Goal: Task Accomplishment & Management: Use online tool/utility

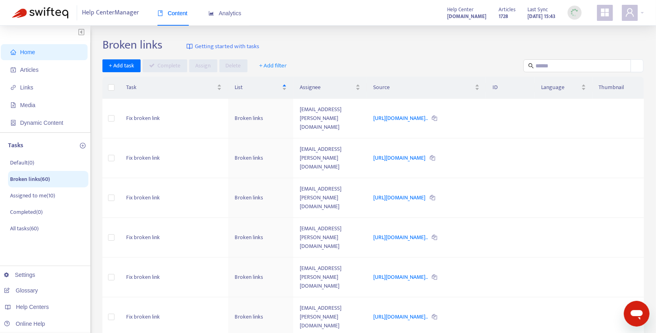
click at [53, 10] on img at bounding box center [40, 12] width 56 height 11
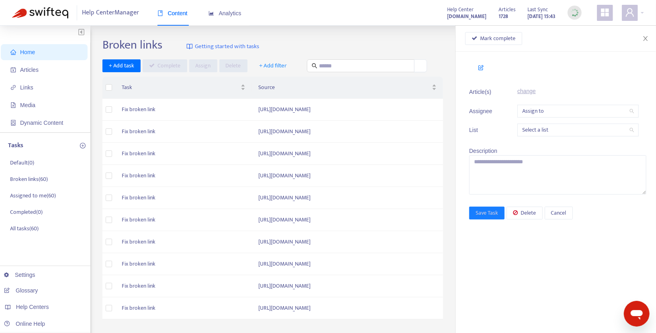
click at [31, 55] on span "Home" at bounding box center [45, 52] width 71 height 16
click at [32, 69] on span "Articles" at bounding box center [29, 70] width 18 height 6
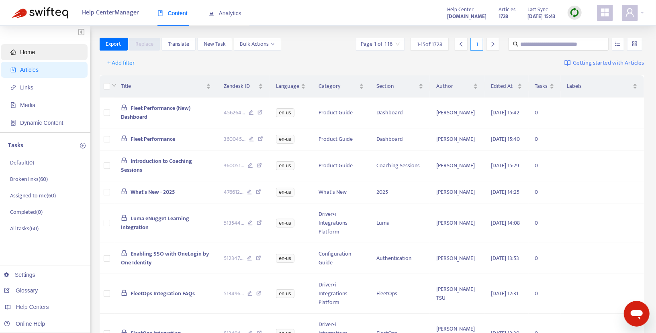
click at [32, 55] on span "Home" at bounding box center [27, 52] width 15 height 6
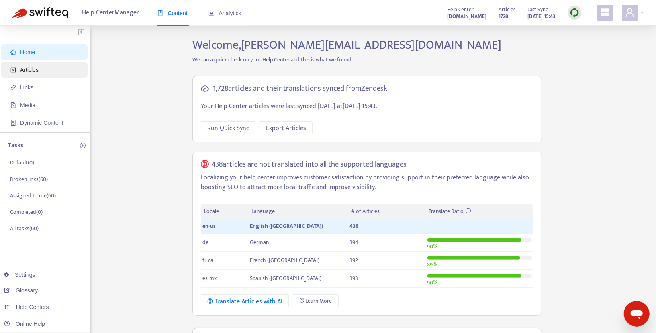
click at [28, 72] on span "Articles" at bounding box center [29, 70] width 18 height 6
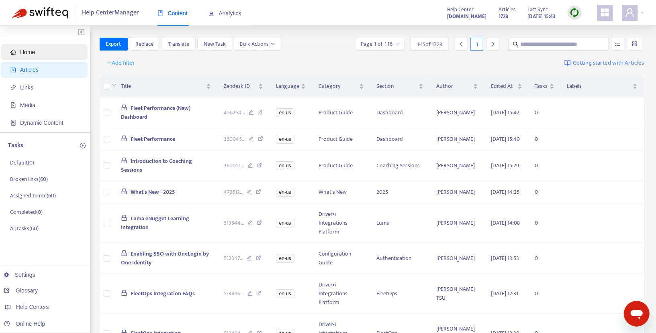
click at [31, 56] on span "Home" at bounding box center [45, 52] width 71 height 16
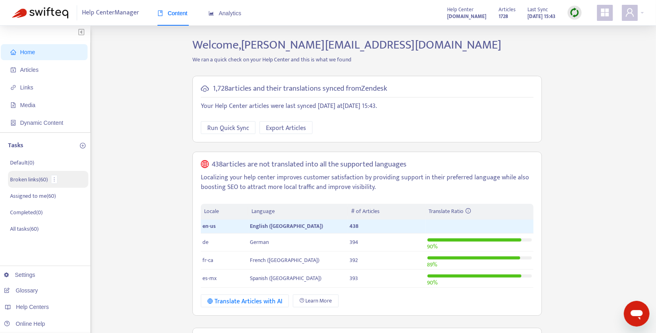
click at [34, 181] on p "Broken links ( 60 )" at bounding box center [29, 180] width 38 height 8
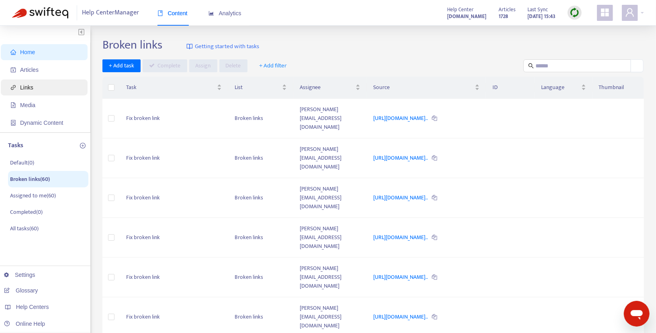
click at [27, 87] on span "Links" at bounding box center [26, 87] width 13 height 6
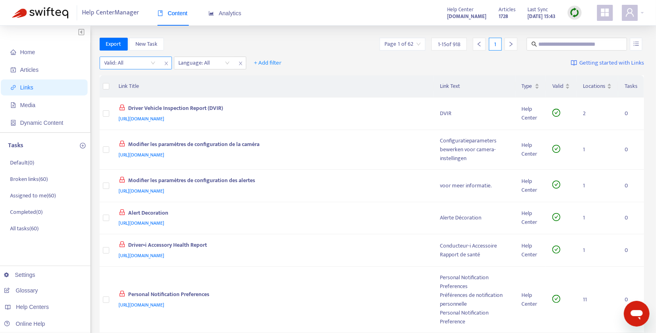
click at [151, 63] on input "search" at bounding box center [129, 63] width 51 height 12
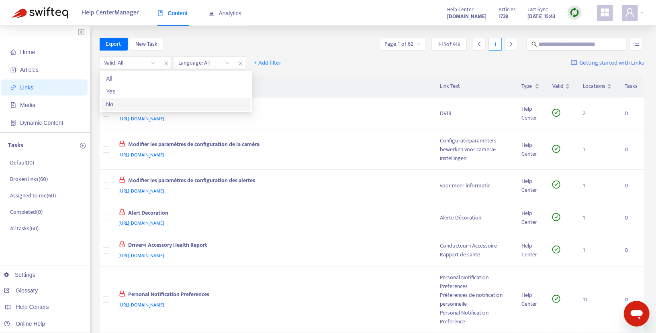
click at [115, 103] on div "No" at bounding box center [176, 104] width 140 height 9
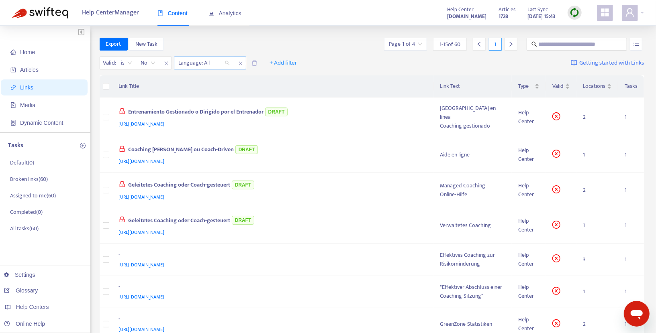
click at [226, 63] on div "Language: All" at bounding box center [204, 63] width 60 height 12
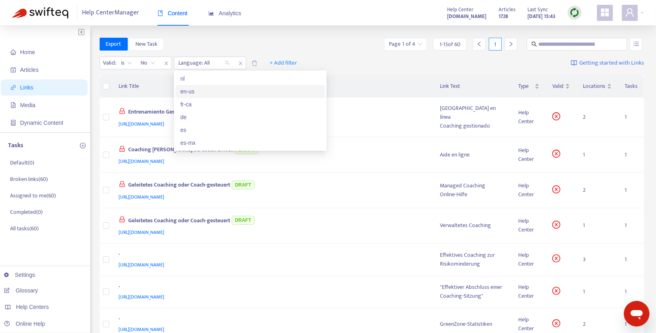
click at [199, 93] on div "en-us" at bounding box center [250, 91] width 140 height 9
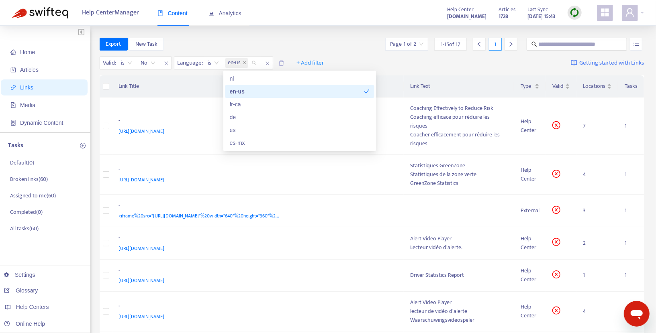
click at [263, 90] on div "en-us" at bounding box center [297, 91] width 134 height 9
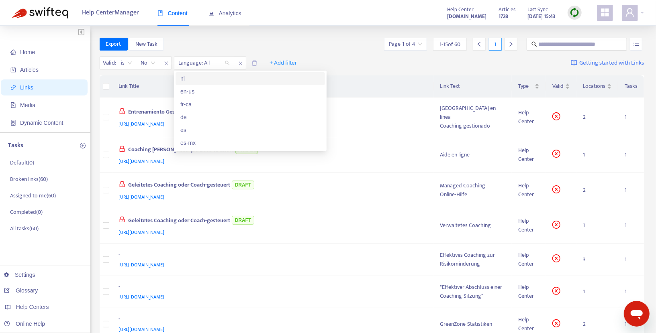
click at [371, 63] on div "Valid : is No Language: All + Add filter Getting started with Links" at bounding box center [372, 65] width 545 height 22
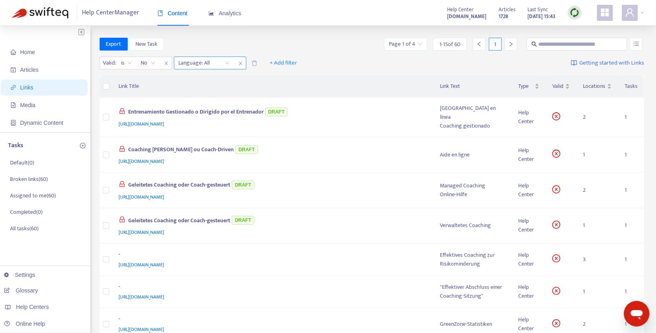
click at [225, 61] on div "Language: All" at bounding box center [204, 63] width 60 height 12
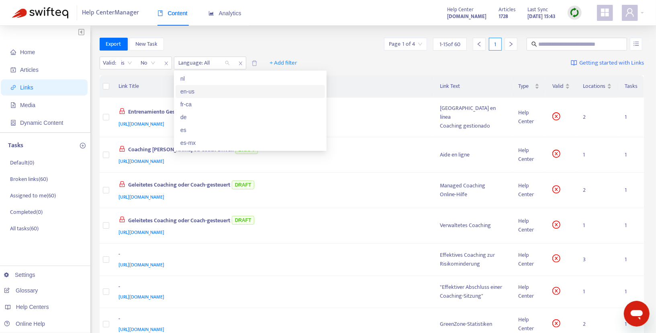
click at [201, 88] on div "en-us" at bounding box center [250, 91] width 140 height 9
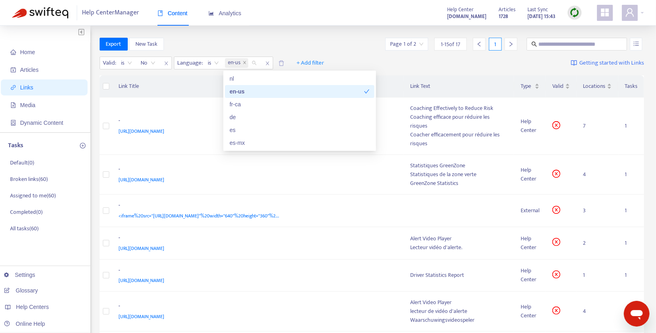
click at [233, 91] on div "en-us" at bounding box center [297, 91] width 134 height 9
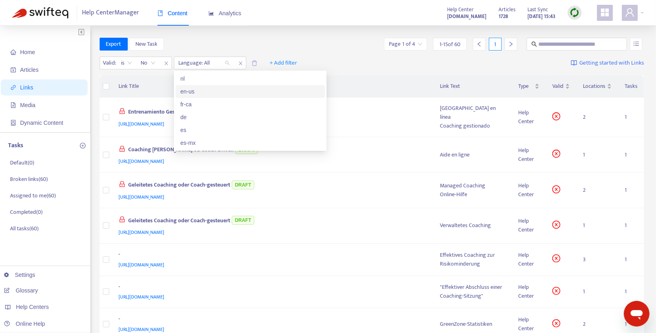
click at [196, 94] on div "en-us" at bounding box center [250, 91] width 140 height 9
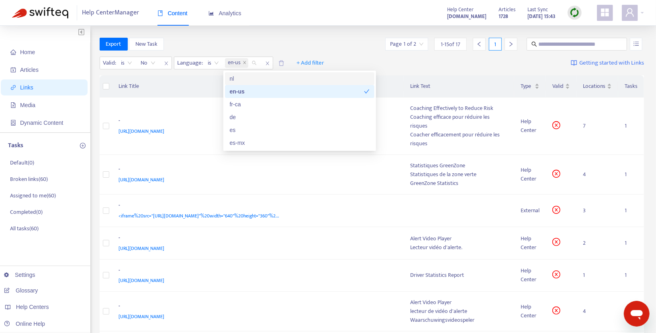
click at [383, 60] on div "Valid : is No Language : is en-us + Add filter Getting started with Links" at bounding box center [372, 65] width 545 height 22
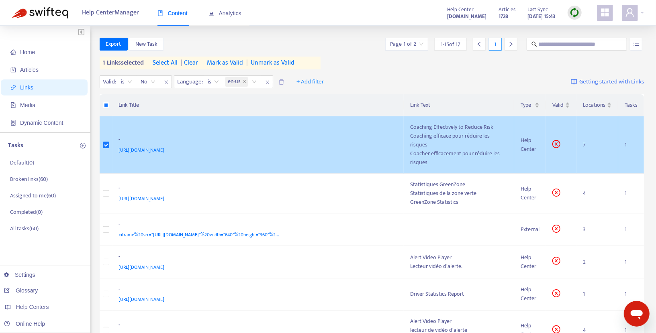
click at [368, 146] on div "https://help.netradyne.com/hc/en-us/sections/20292026706585-Coaching-Effectivel…" at bounding box center [257, 150] width 276 height 9
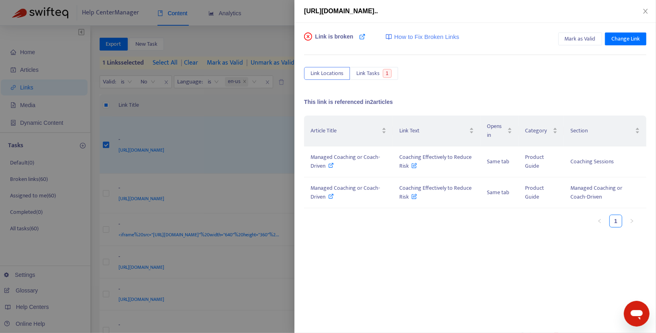
click at [449, 39] on span "How to Fix Broken Links" at bounding box center [426, 37] width 65 height 9
click at [333, 163] on icon at bounding box center [332, 166] width 6 height 6
click at [412, 164] on icon at bounding box center [415, 163] width 6 height 9
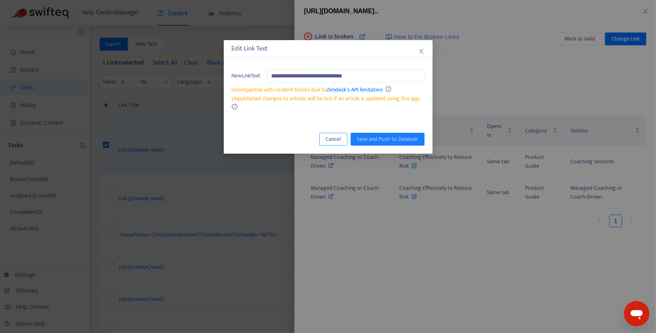
click at [341, 135] on span "Cancel" at bounding box center [333, 139] width 15 height 9
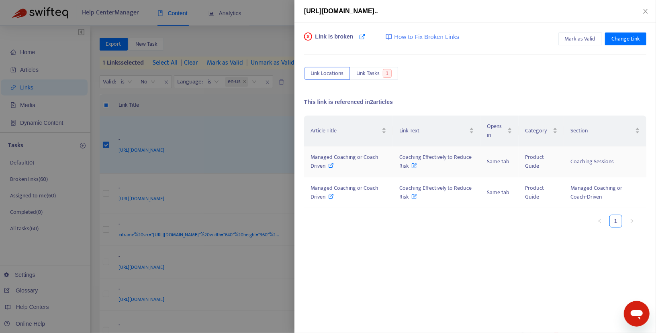
click at [416, 163] on icon at bounding box center [415, 163] width 6 height 9
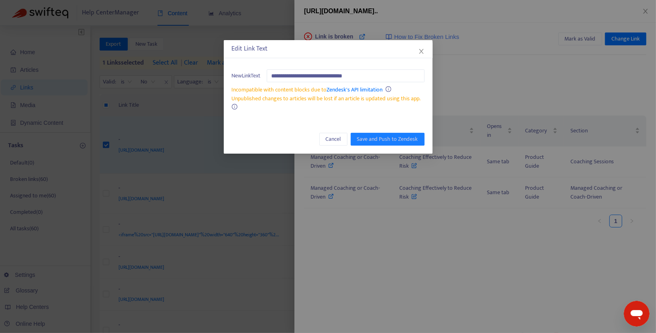
click at [427, 45] on div "Edit Link Text" at bounding box center [328, 49] width 209 height 18
click at [420, 50] on icon "close" at bounding box center [421, 51] width 4 height 5
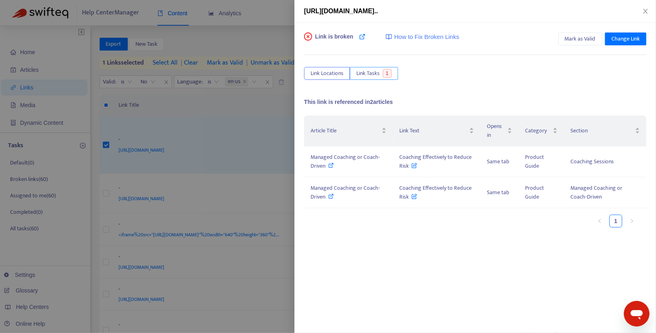
click at [371, 76] on span "Link Tasks" at bounding box center [367, 73] width 23 height 9
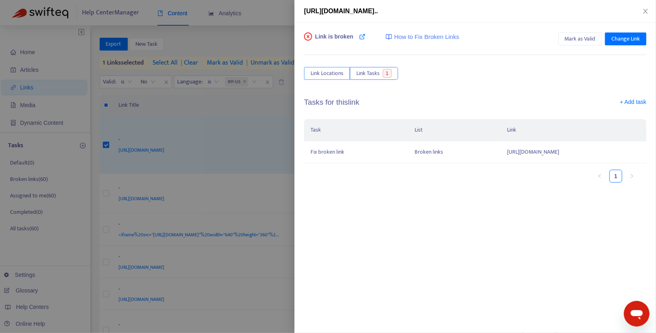
click at [329, 76] on span "Link Locations" at bounding box center [326, 73] width 33 height 9
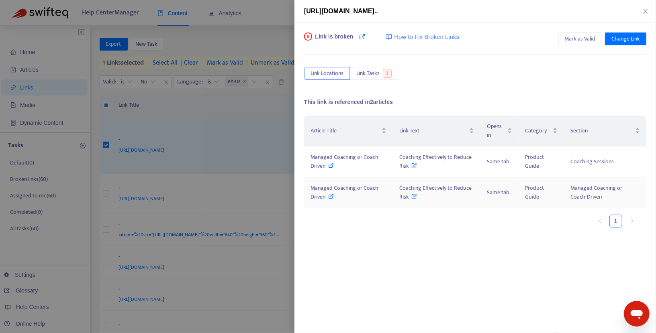
click at [421, 186] on span "Coaching Effectively to Reduce Risk" at bounding box center [435, 193] width 72 height 18
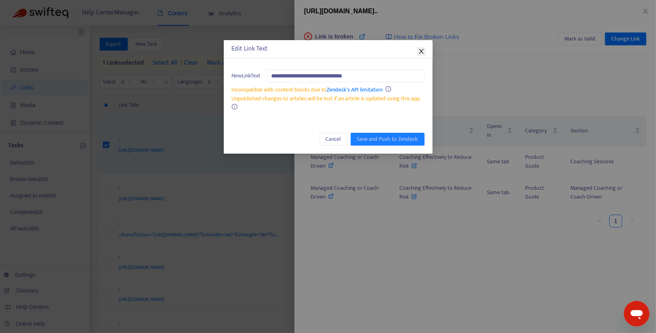
click at [422, 49] on icon "close" at bounding box center [421, 51] width 6 height 6
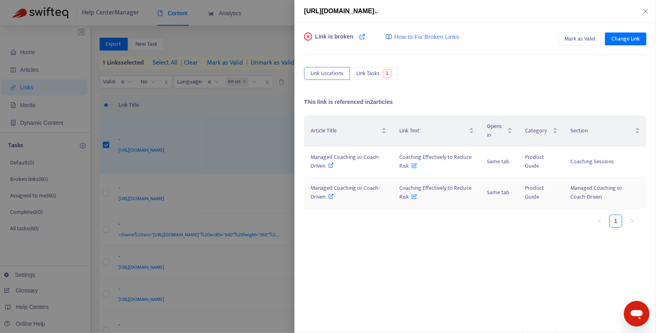
click at [335, 198] on div "Managed Coaching or Coach-Driven" at bounding box center [348, 193] width 76 height 18
click at [649, 14] on button "Close" at bounding box center [645, 12] width 11 height 8
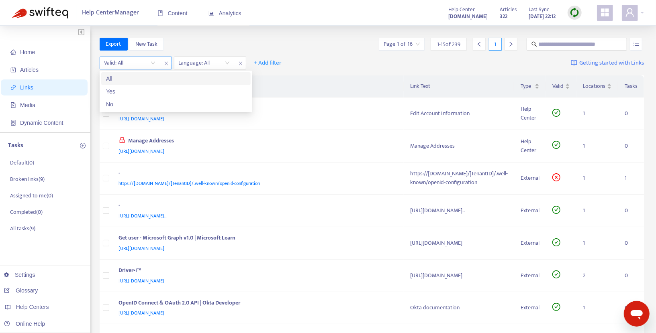
click at [155, 60] on div "Valid: All" at bounding box center [130, 63] width 60 height 12
click at [132, 100] on div "No" at bounding box center [176, 104] width 140 height 9
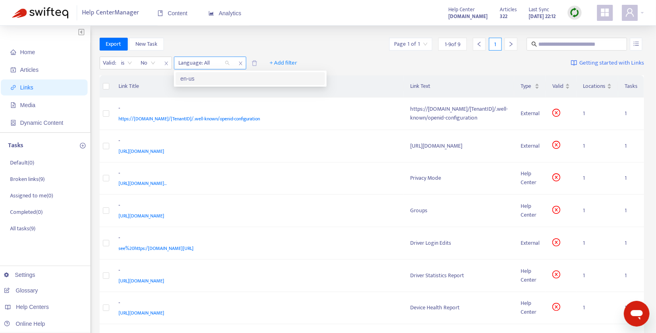
click at [225, 64] on div "Language: All" at bounding box center [204, 63] width 60 height 12
click at [214, 77] on div "en-us" at bounding box center [250, 78] width 140 height 9
click at [379, 49] on div "Export New Task Page 1 of 1 1 - 9 of 9 1" at bounding box center [372, 44] width 545 height 13
click at [126, 62] on span "is" at bounding box center [126, 63] width 11 height 12
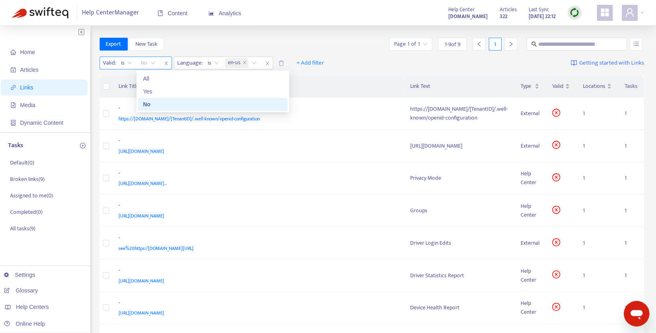
click at [149, 67] on span "No" at bounding box center [148, 63] width 14 height 12
click at [166, 63] on icon "close" at bounding box center [165, 64] width 3 height 4
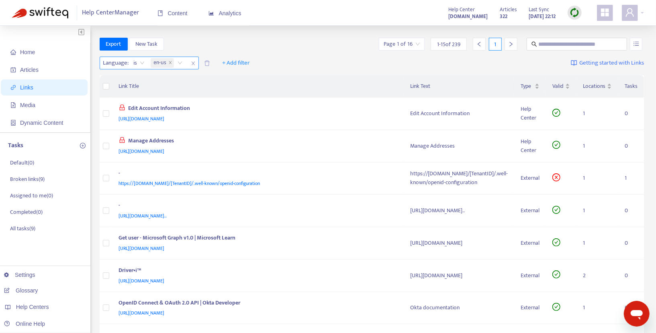
click at [191, 65] on icon "close" at bounding box center [192, 64] width 3 height 4
click at [123, 64] on span "+ Add filter" at bounding box center [122, 63] width 28 height 10
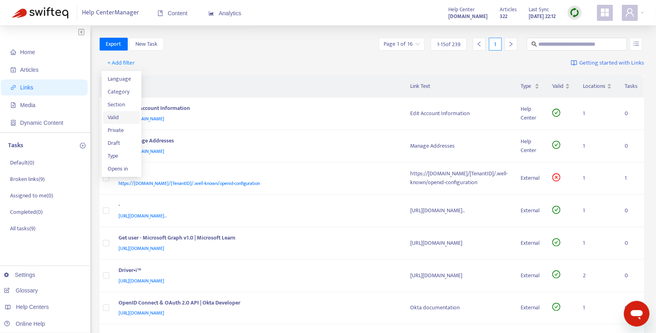
click at [122, 115] on span "Valid" at bounding box center [121, 117] width 27 height 9
click at [150, 63] on input "search" at bounding box center [129, 63] width 51 height 12
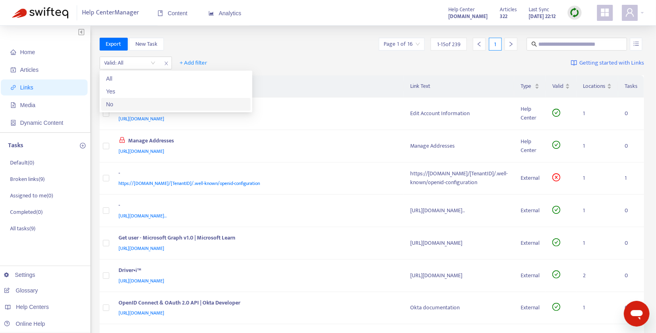
click at [124, 100] on div "No" at bounding box center [176, 104] width 140 height 9
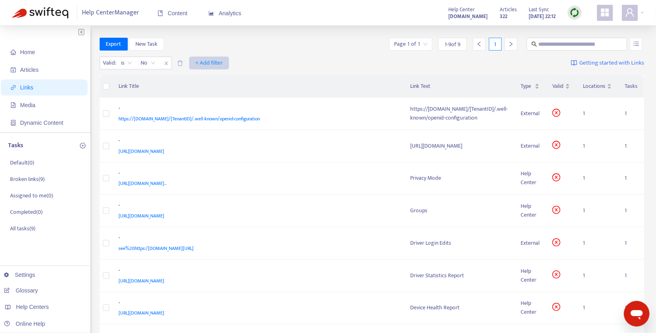
click at [203, 64] on span "+ Add filter" at bounding box center [209, 63] width 28 height 10
click at [209, 80] on span "Language" at bounding box center [209, 79] width 27 height 9
click at [224, 66] on div at bounding box center [200, 63] width 49 height 10
click at [198, 80] on div "en-us" at bounding box center [250, 78] width 140 height 9
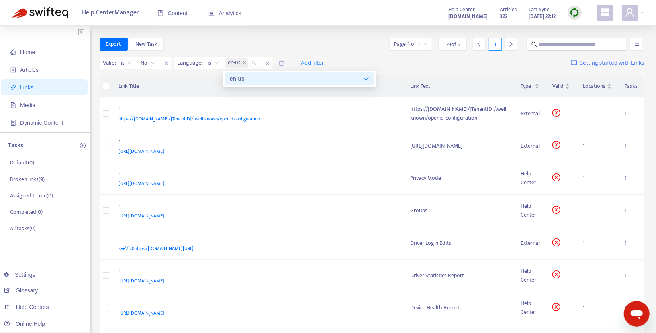
click at [255, 80] on div "en-us" at bounding box center [297, 78] width 134 height 9
click at [168, 90] on th "Link Title" at bounding box center [258, 87] width 292 height 22
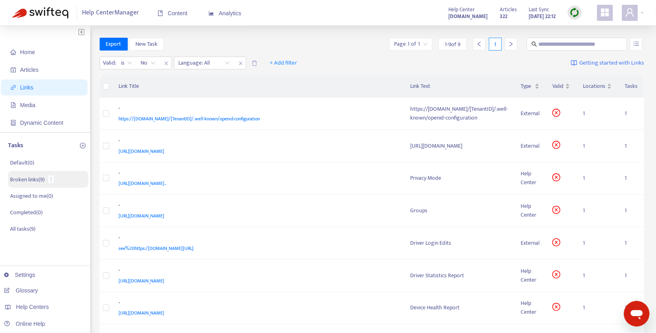
click at [33, 182] on p "Broken links ( 9 )" at bounding box center [27, 180] width 35 height 8
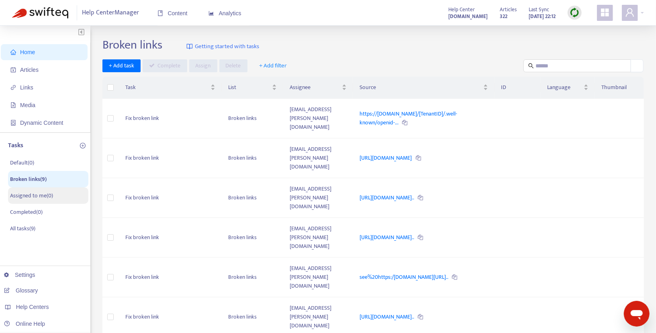
click at [33, 196] on p "Assigned to me ( 0 )" at bounding box center [31, 196] width 43 height 8
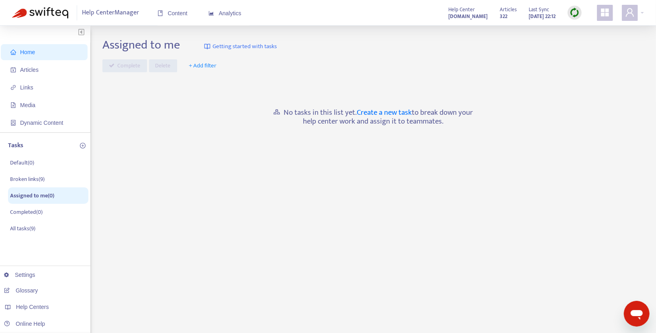
click at [30, 58] on span "Home" at bounding box center [45, 52] width 71 height 16
click at [30, 57] on span "Home" at bounding box center [45, 52] width 71 height 16
click at [45, 16] on img at bounding box center [40, 12] width 56 height 11
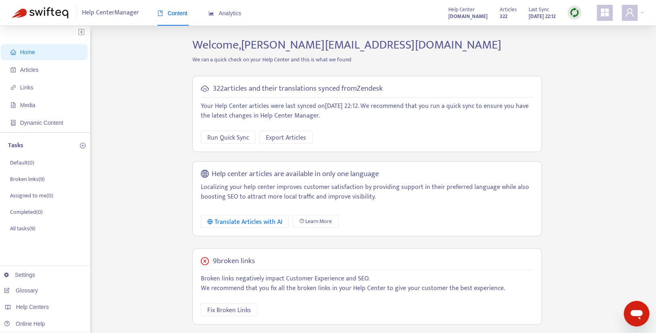
click at [147, 178] on div "Home Articles Links Media Dynamic Content Tasks Default ( 0 ) Broken links ( 9 …" at bounding box center [328, 274] width 632 height 473
click at [33, 90] on span "Links" at bounding box center [45, 88] width 71 height 16
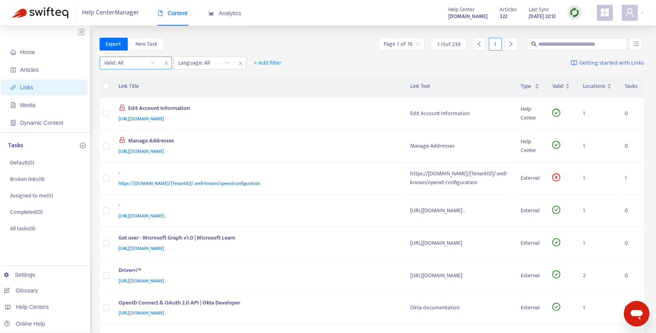
click at [152, 61] on input "search" at bounding box center [129, 63] width 51 height 12
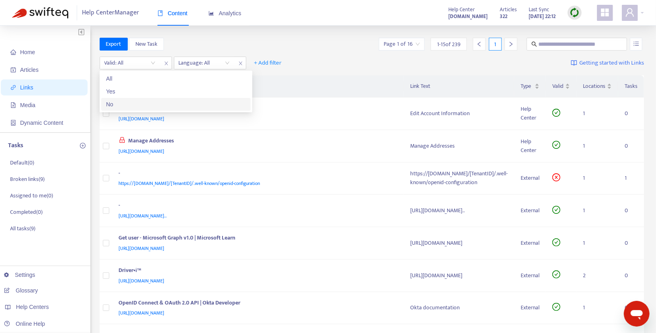
click at [125, 101] on div "No" at bounding box center [176, 104] width 140 height 9
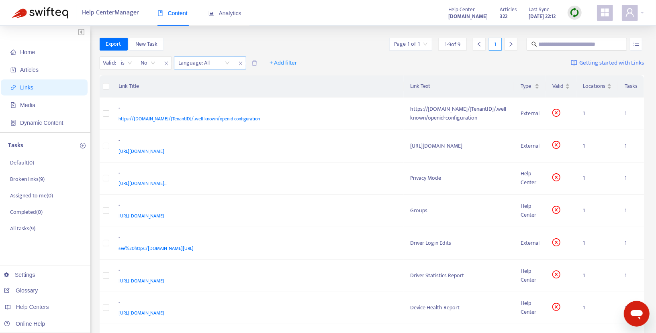
click at [226, 64] on div "Language: All" at bounding box center [204, 63] width 60 height 12
click at [204, 76] on div "en-us" at bounding box center [250, 78] width 140 height 9
click at [336, 44] on div "Export New Task Page 1 of 1 1 - 9 of 9 1" at bounding box center [372, 44] width 545 height 13
